Goal: Task Accomplishment & Management: Manage account settings

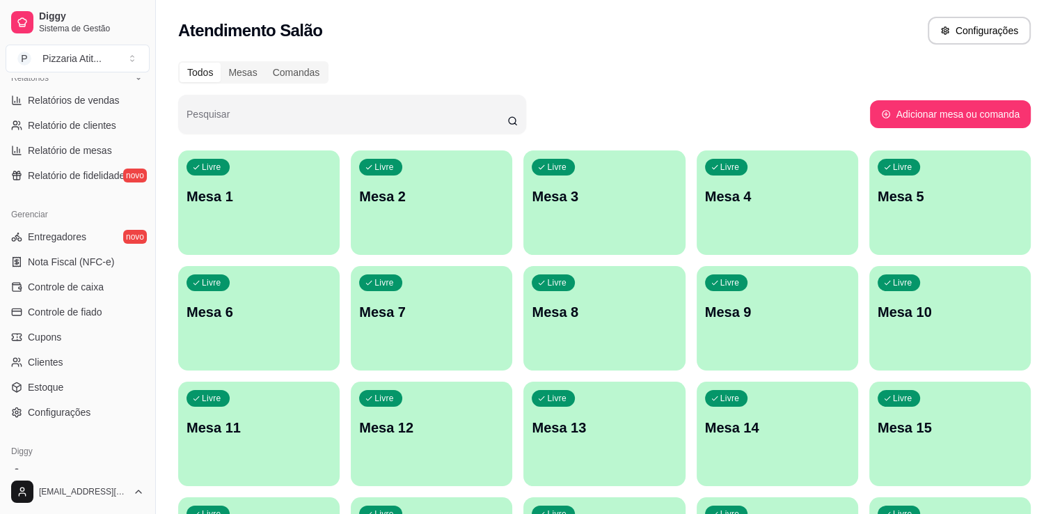
scroll to position [466, 0]
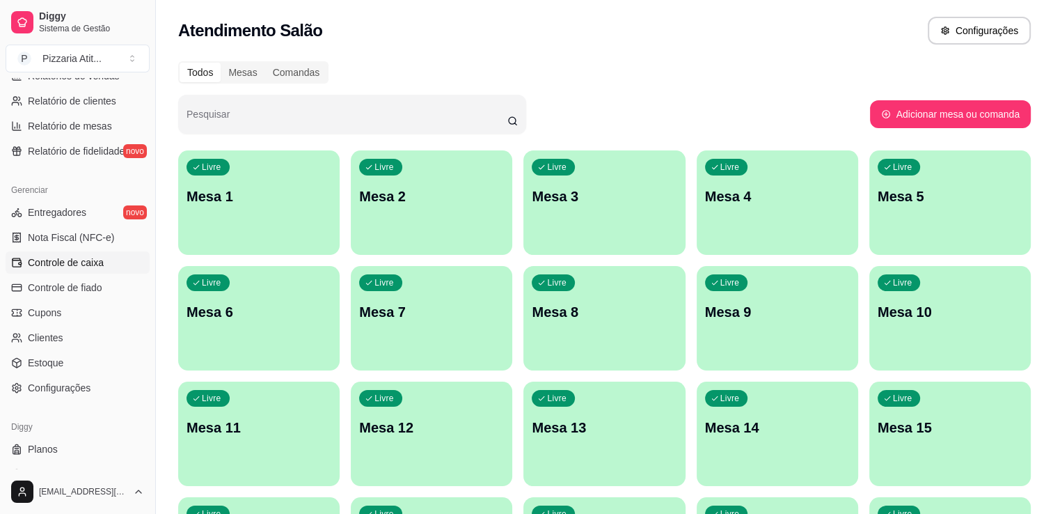
click at [103, 259] on link "Controle de caixa" at bounding box center [78, 262] width 144 height 22
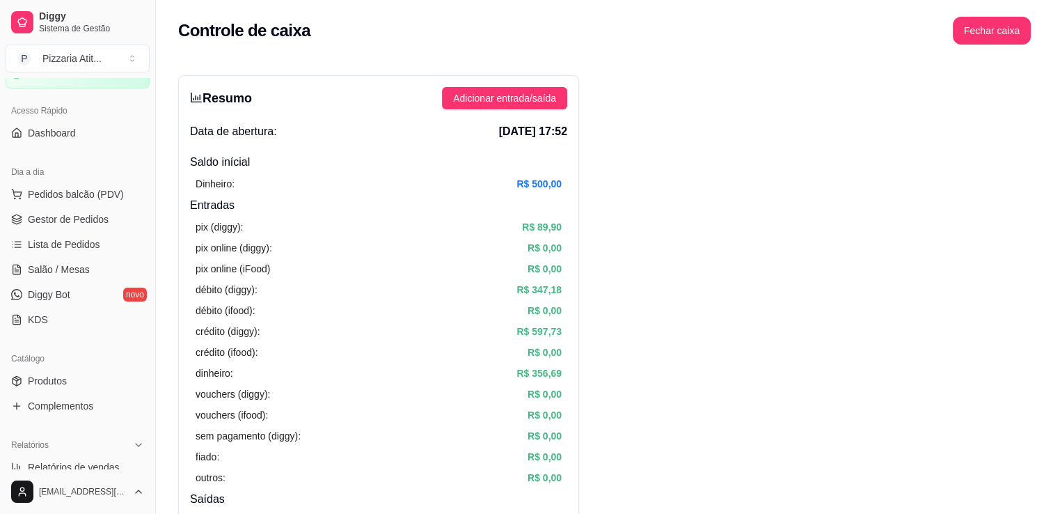
scroll to position [61, 0]
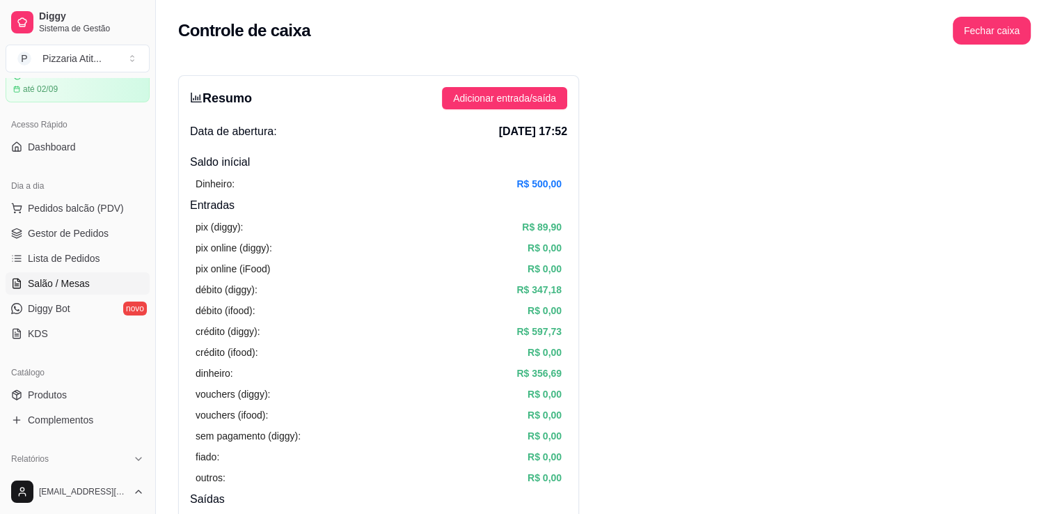
click at [88, 284] on link "Salão / Mesas" at bounding box center [78, 283] width 144 height 22
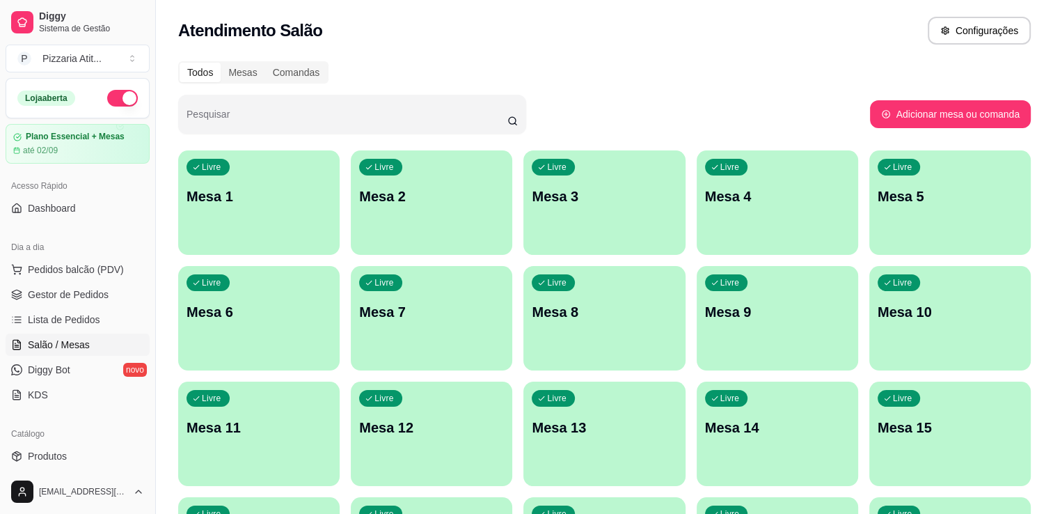
click at [107, 99] on button "button" at bounding box center [122, 98] width 31 height 17
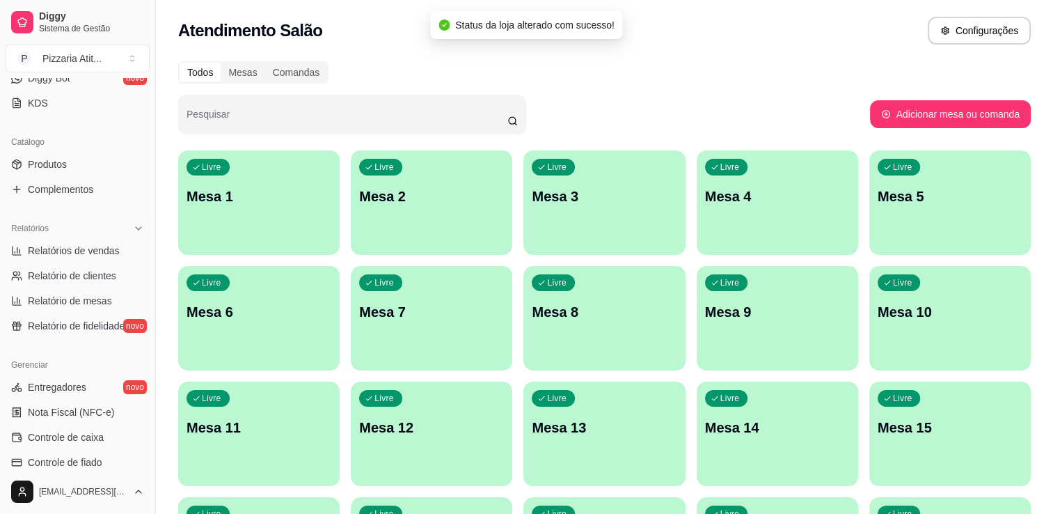
scroll to position [347, 0]
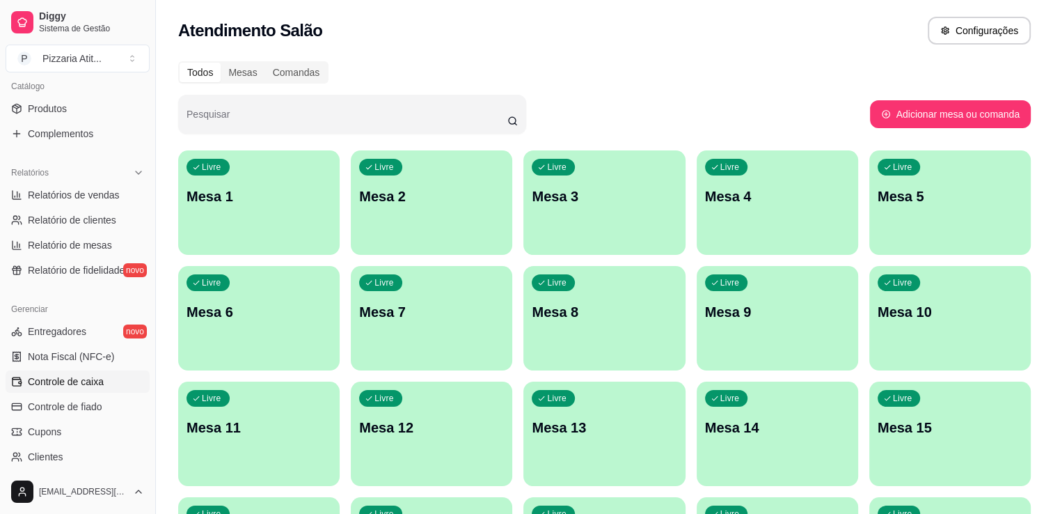
click at [95, 375] on span "Controle de caixa" at bounding box center [66, 382] width 76 height 14
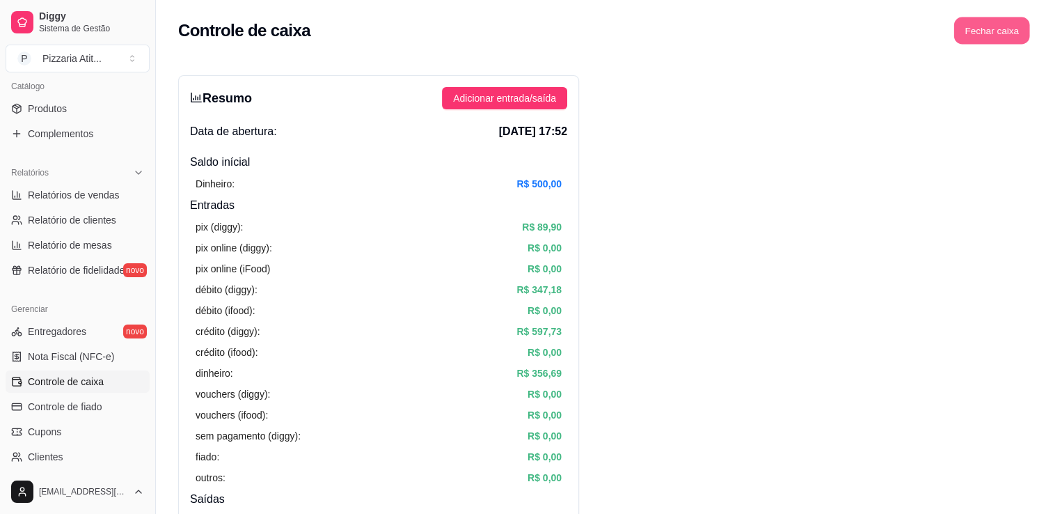
click at [1016, 36] on button "Fechar caixa" at bounding box center [992, 30] width 76 height 27
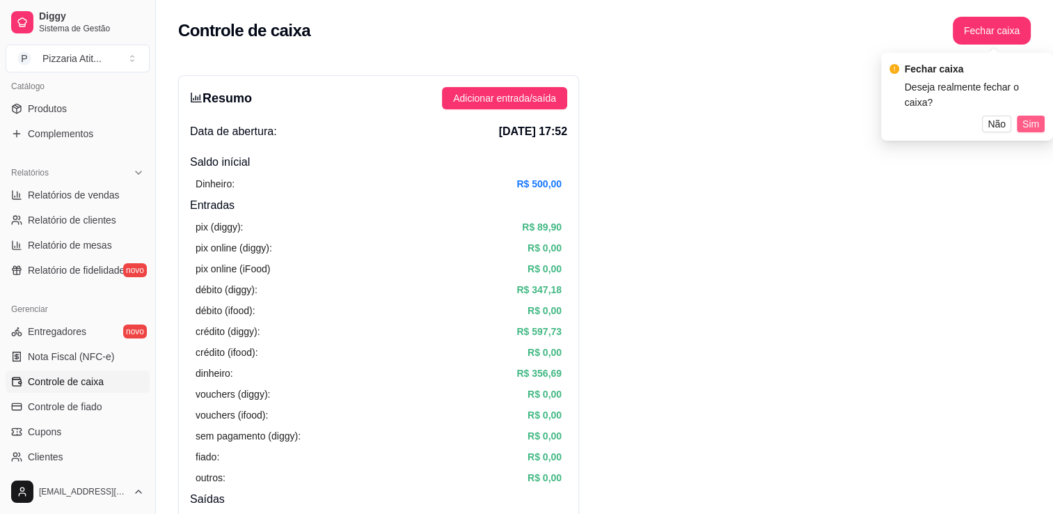
click at [1039, 125] on button "Sim" at bounding box center [1031, 124] width 28 height 17
